Goal: Transaction & Acquisition: Book appointment/travel/reservation

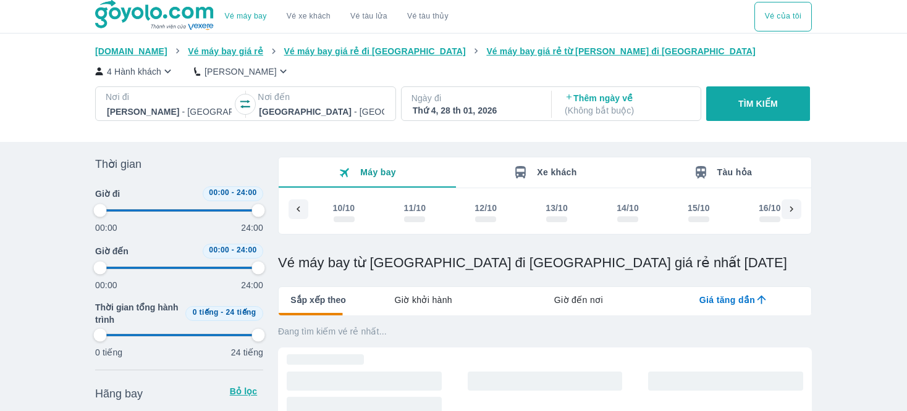
type input "97.9166666666667"
checkbox input "true"
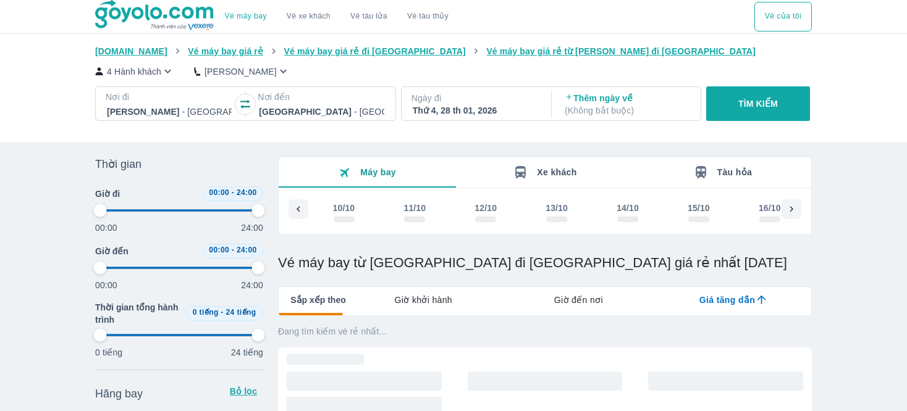
checkbox input "true"
type input "97.9166666666667"
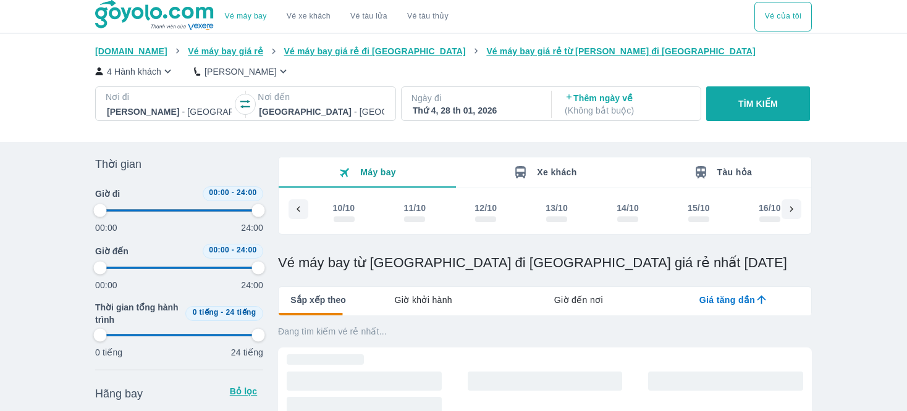
type input "97.9166666666667"
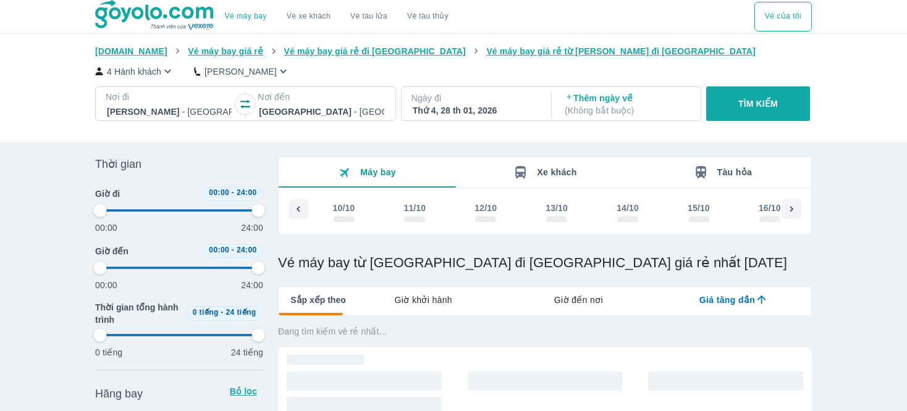
type input "97.9166666666667"
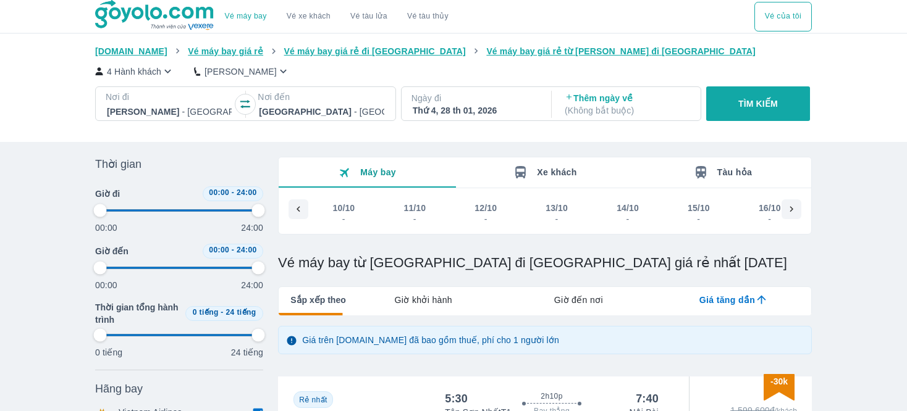
type input "97.9166666666667"
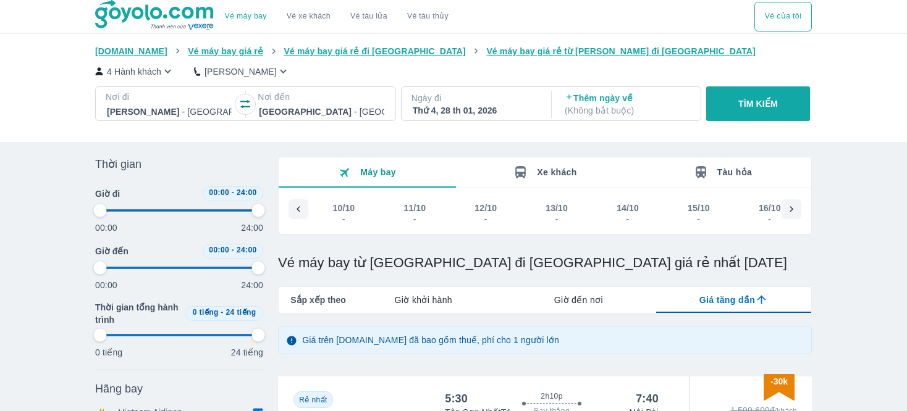
type input "97.9166666666667"
